Goal: Task Accomplishment & Management: Manage account settings

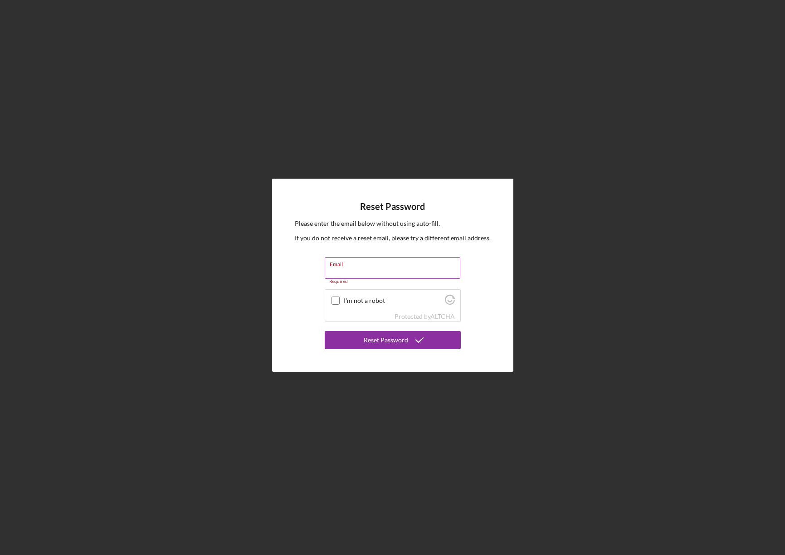
click at [360, 266] on div "Email Required" at bounding box center [393, 270] width 136 height 27
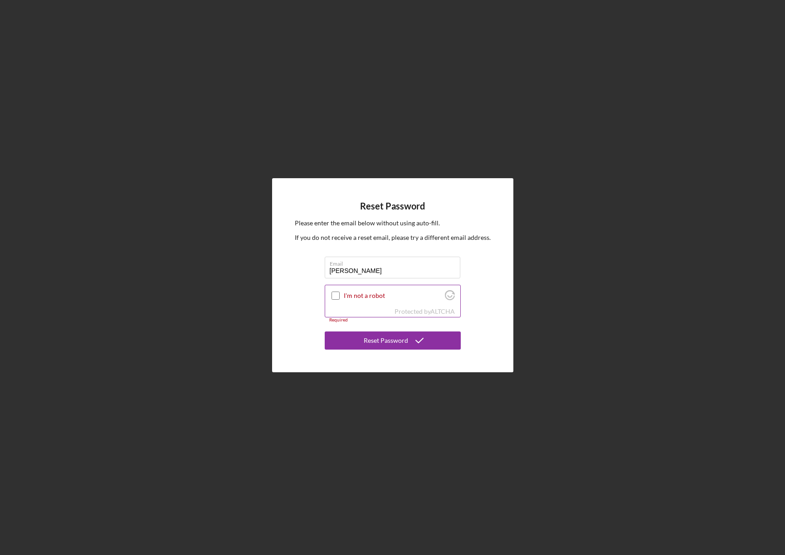
type input "Julie.Berry@ho-chunk.com"
click at [337, 295] on input "I'm not a robot" at bounding box center [336, 296] width 8 height 8
checkbox input "true"
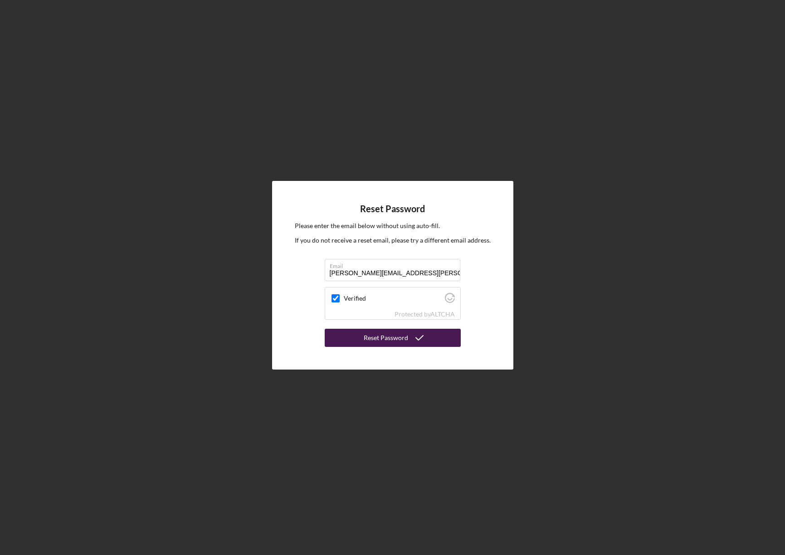
click at [404, 343] on div "Reset Password" at bounding box center [386, 338] width 44 height 18
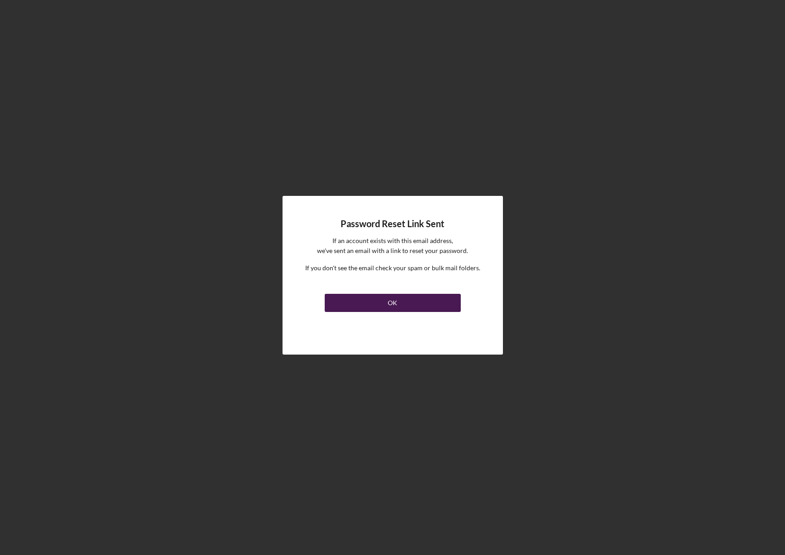
click at [402, 306] on button "OK" at bounding box center [393, 303] width 136 height 18
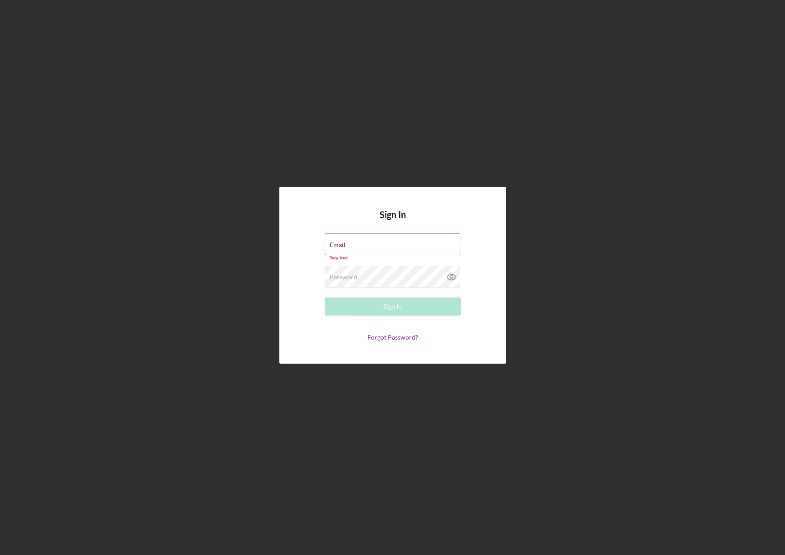
click at [341, 245] on label "Email" at bounding box center [338, 244] width 16 height 7
click at [341, 245] on input "Email" at bounding box center [393, 245] width 136 height 22
drag, startPoint x: 338, startPoint y: 240, endPoint x: 331, endPoint y: 245, distance: 8.4
click at [331, 245] on label "Email" at bounding box center [338, 244] width 16 height 7
click at [331, 245] on input "Email" at bounding box center [393, 245] width 136 height 22
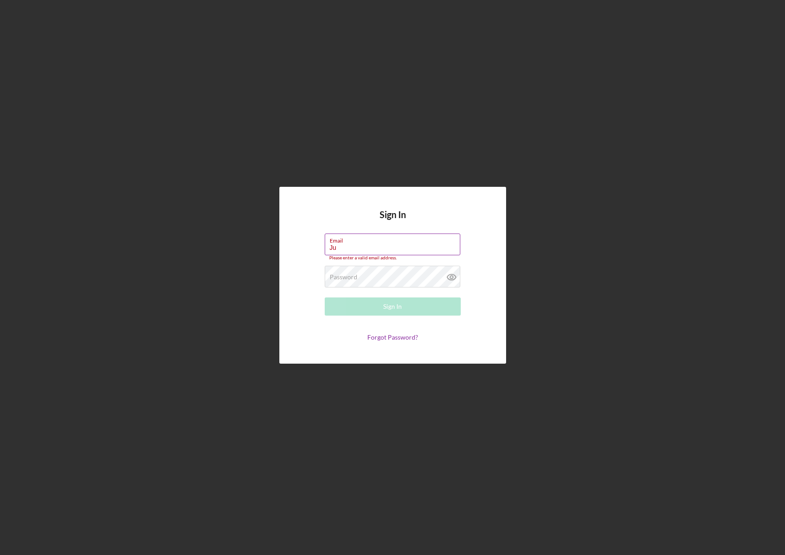
type input "Julie.Berry@ho-chunk.com"
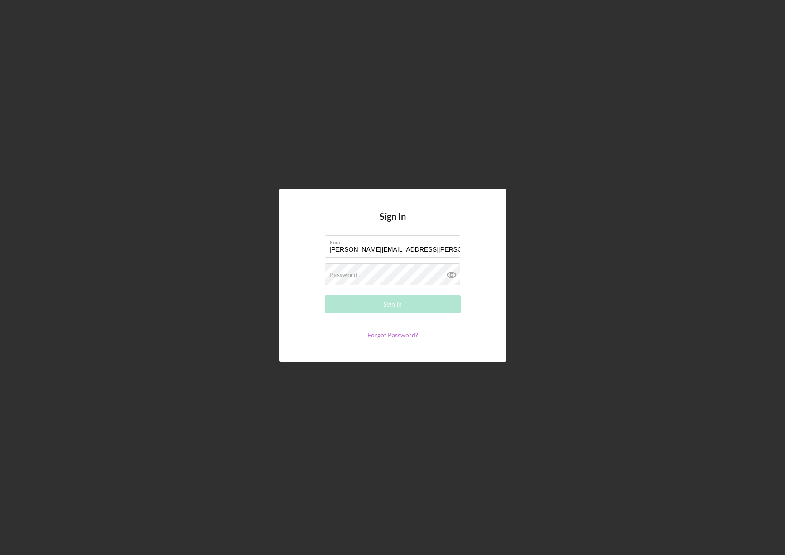
click at [392, 335] on link "Forgot Password?" at bounding box center [392, 335] width 51 height 8
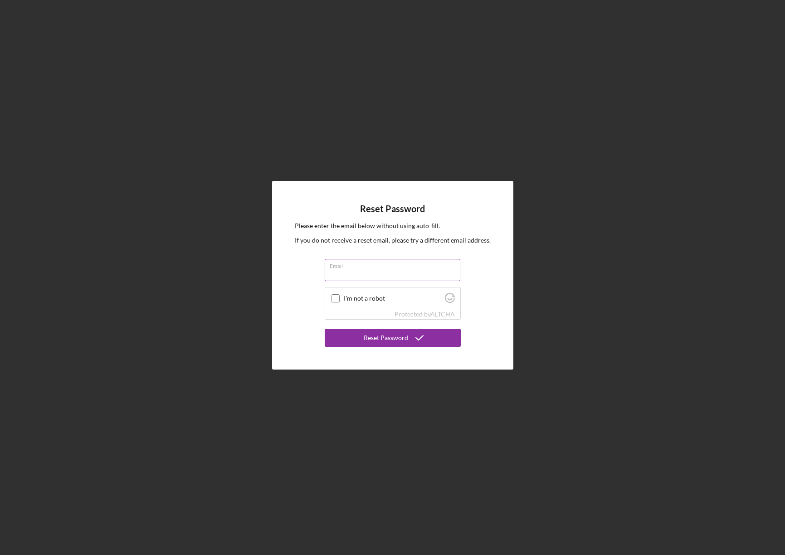
click at [337, 270] on input "Email" at bounding box center [393, 270] width 136 height 22
type input "Julie.Berry@ho-chunk.com"
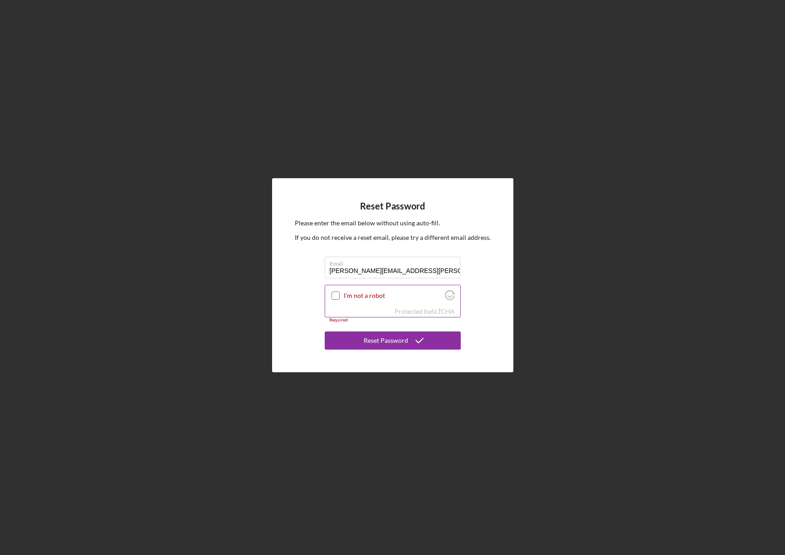
click at [335, 298] on input "I'm not a robot" at bounding box center [336, 296] width 8 height 8
checkbox input "true"
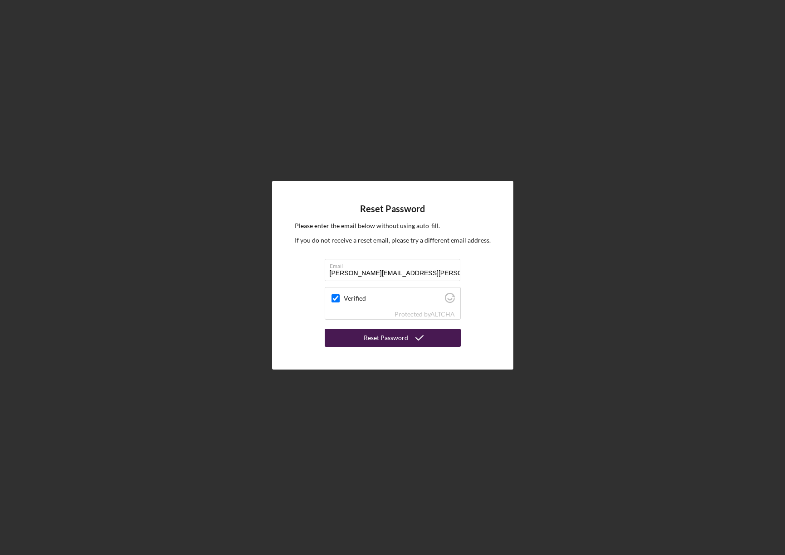
click at [362, 340] on button "Reset Password" at bounding box center [393, 338] width 136 height 18
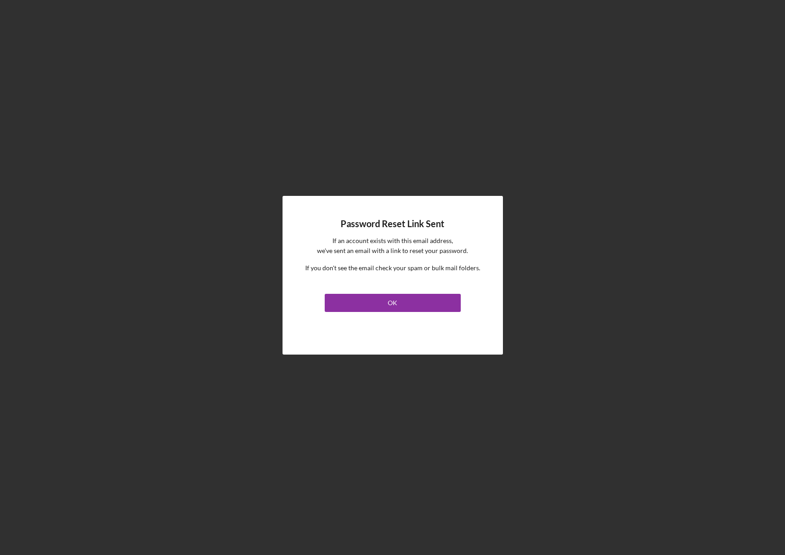
click at [373, 314] on div "Password Reset Link Sent If an account exists with this email address, we've se…" at bounding box center [393, 275] width 220 height 159
click at [371, 302] on button "OK" at bounding box center [393, 303] width 136 height 18
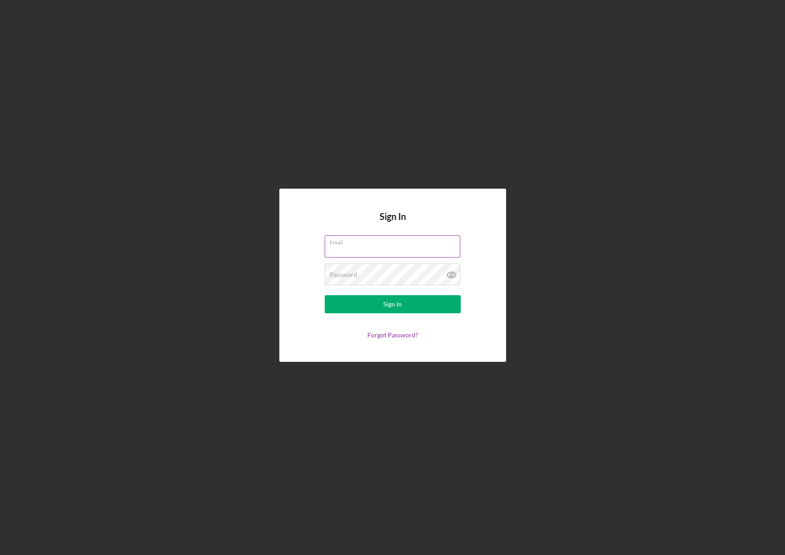
click at [333, 245] on div "Email" at bounding box center [393, 246] width 136 height 23
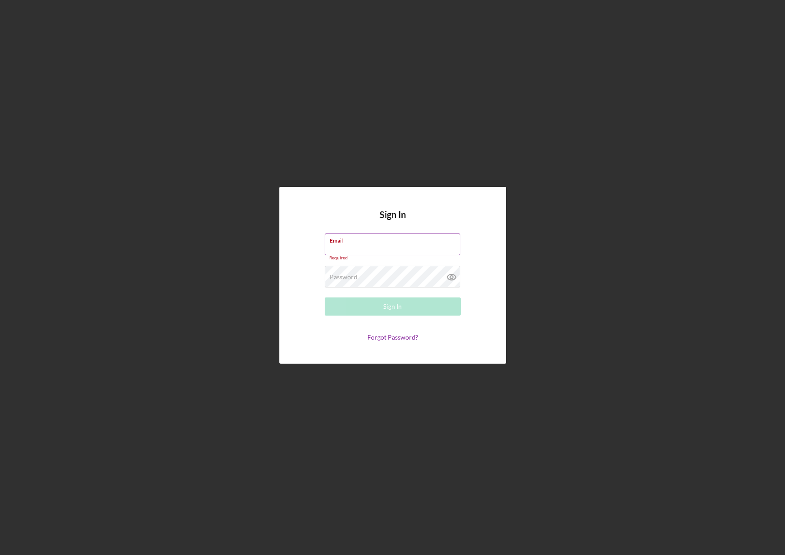
type input "j"
click at [496, 229] on div "Sign In Email Required Password Required Sign In Forgot Password?" at bounding box center [392, 275] width 227 height 177
click at [330, 117] on div "Sign In Email Required Password Required Sign In Forgot Password?" at bounding box center [393, 275] width 776 height 551
